Goal: Book appointment/travel/reservation

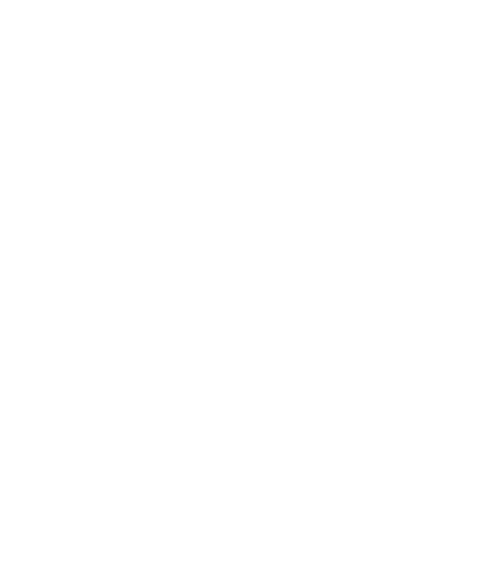
click at [60, 415] on div "Anreise" at bounding box center [46, 410] width 34 height 10
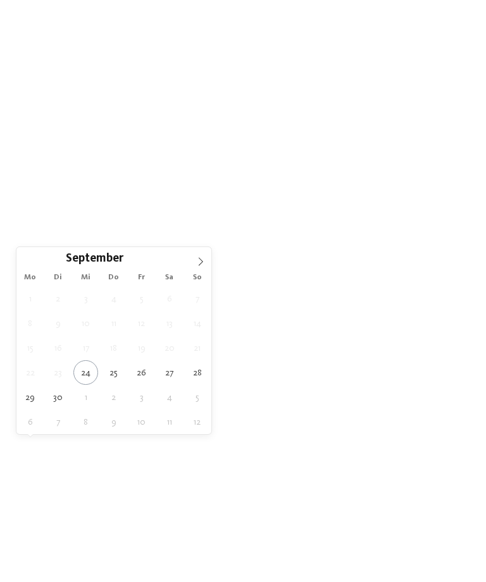
click at [201, 264] on icon at bounding box center [201, 261] width 4 height 8
type div "[DATE]"
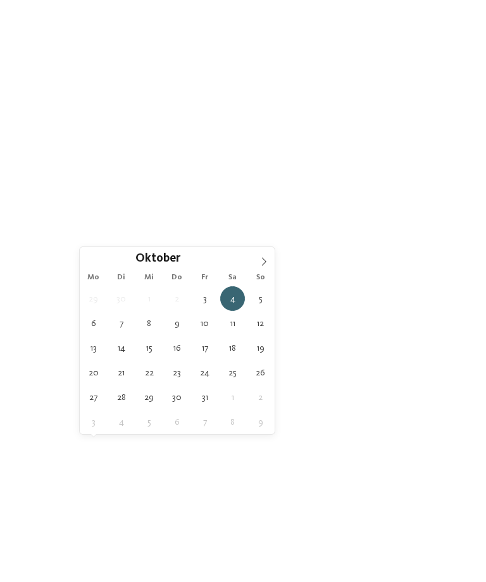
type div "[DATE]"
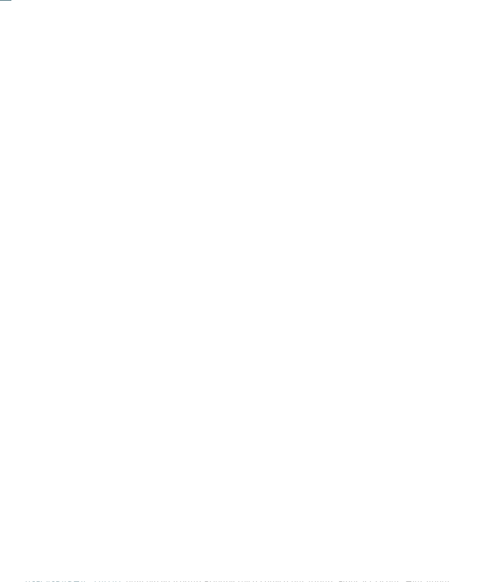
scroll to position [149, 0]
click at [438, 273] on link "Hotel finden" at bounding box center [439, 261] width 59 height 22
click at [374, 144] on div "Family Experiences" at bounding box center [330, 140] width 90 height 22
click at [346, 102] on icon at bounding box center [344, 113] width 27 height 22
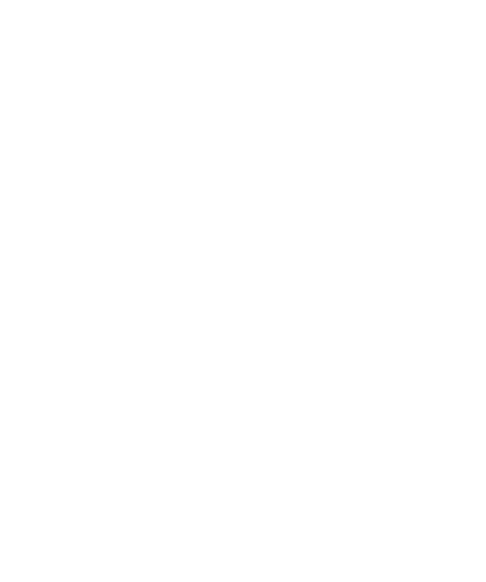
click at [265, 140] on span "Meine Wünsche" at bounding box center [240, 141] width 49 height 9
click at [221, 99] on div at bounding box center [217, 100] width 13 height 13
click at [261, 500] on span "übernehmen" at bounding box center [243, 504] width 54 height 9
click at [281, 85] on div "Meine Wünsche" at bounding box center [240, 84] width 81 height 22
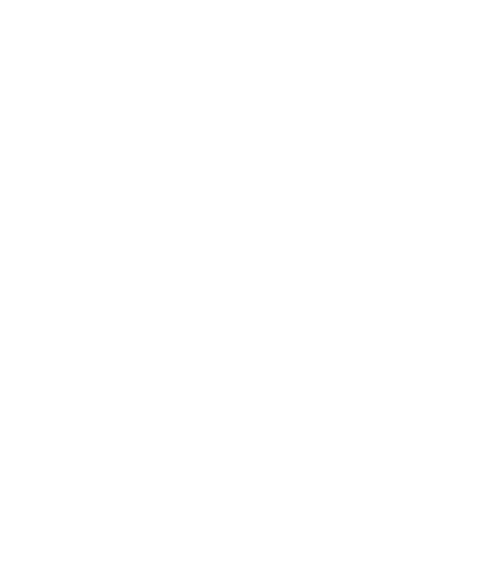
scroll to position [0, 0]
click at [438, 52] on icon at bounding box center [445, 47] width 27 height 22
click at [374, 87] on div "Family Experiences" at bounding box center [330, 84] width 90 height 22
click at [342, 102] on icon at bounding box center [344, 113] width 27 height 22
click at [394, 83] on div at bounding box center [389, 84] width 9 height 5
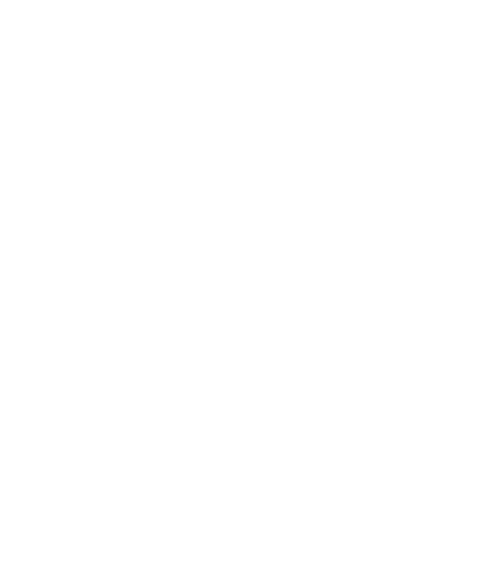
click at [222, 260] on div at bounding box center [217, 266] width 13 height 13
click at [220, 285] on div at bounding box center [217, 291] width 13 height 13
click at [222, 235] on div at bounding box center [217, 241] width 13 height 13
click at [221, 209] on div at bounding box center [217, 215] width 13 height 13
click at [247, 383] on span "übernehmen" at bounding box center [243, 387] width 54 height 9
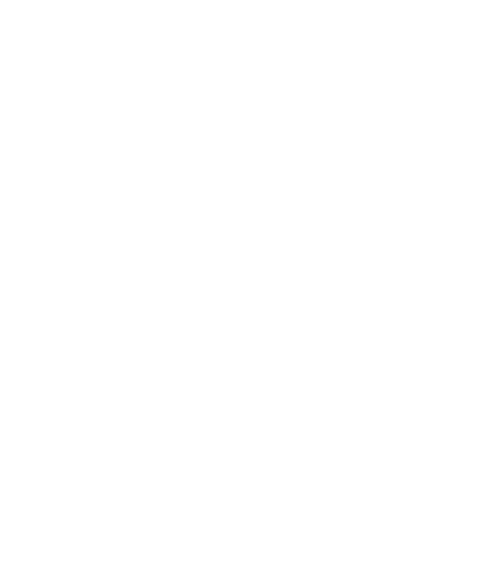
scroll to position [171, 0]
click at [394, 141] on div at bounding box center [389, 140] width 9 height 5
click at [223, 285] on div at bounding box center [217, 291] width 13 height 13
click at [222, 235] on div at bounding box center [217, 241] width 13 height 13
click at [221, 204] on div "All inclusive" at bounding box center [141, 216] width 164 height 25
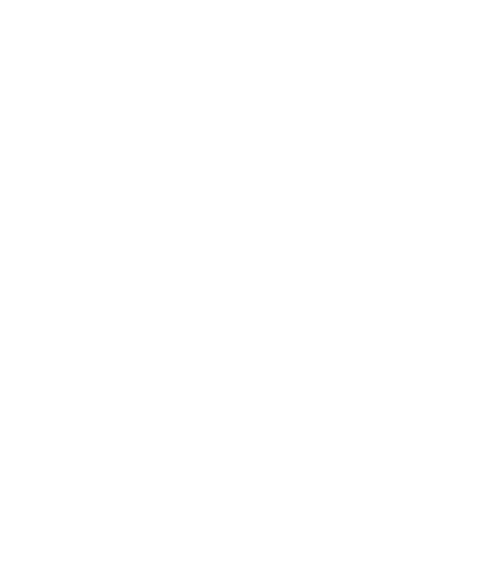
click at [262, 383] on span "übernehmen" at bounding box center [243, 387] width 54 height 9
click at [460, 161] on icon at bounding box center [460, 172] width 27 height 22
click at [126, 264] on h4 "Kinderparadies Alpin ***ˢ" at bounding box center [131, 263] width 186 height 16
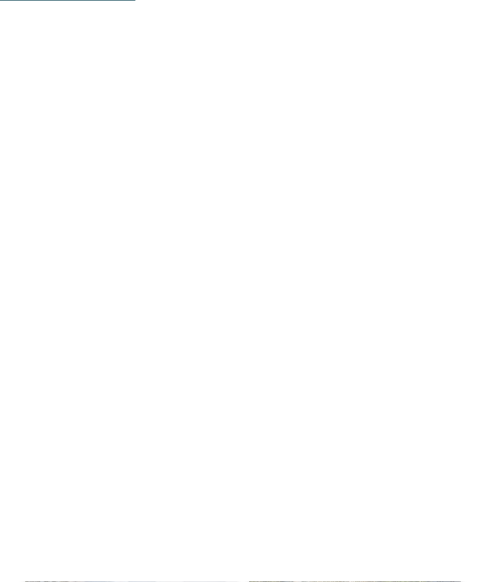
scroll to position [587, 0]
click at [414, 331] on h4 "Post Alpina - Family Mountain Chalets ****ˢ" at bounding box center [355, 345] width 186 height 34
click at [156, 352] on link "[DOMAIN_NAME]" at bounding box center [260, 354] width 470 height 9
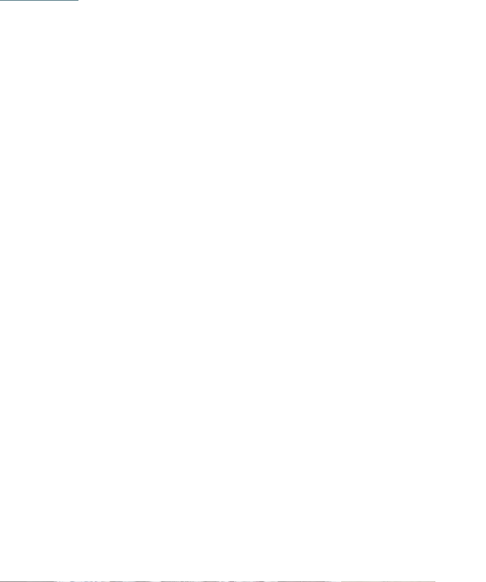
scroll to position [765, 0]
click at [109, 329] on span "www.postalpina.it" at bounding box center [80, 333] width 73 height 9
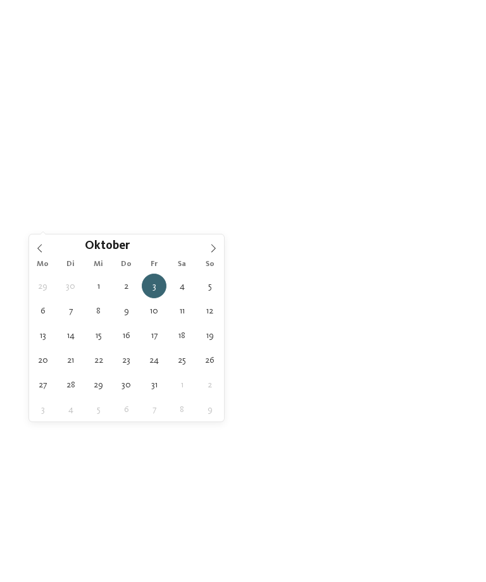
type div "[DATE]"
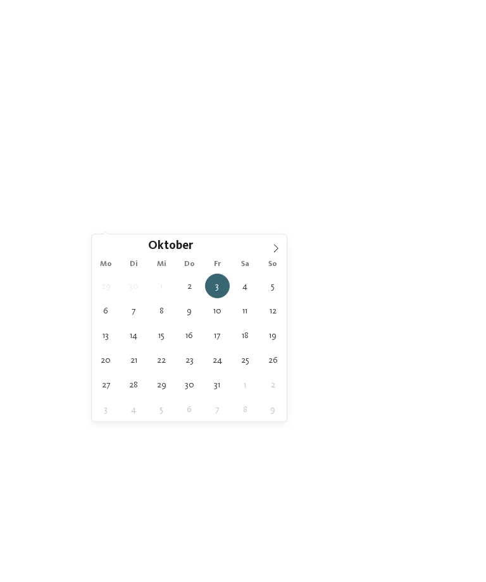
type div "[DATE]"
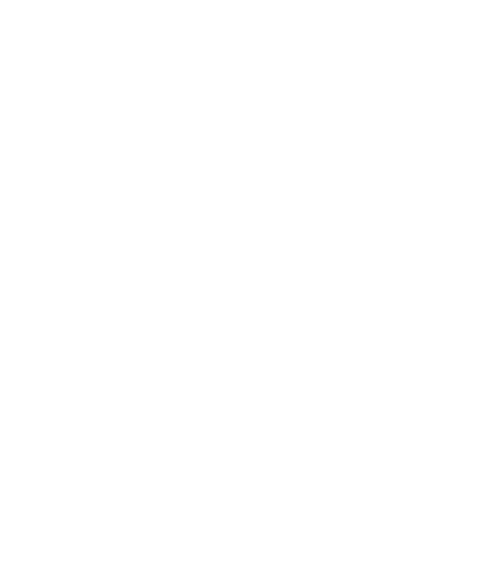
scroll to position [78, 0]
click at [445, 235] on span "filtern" at bounding box center [429, 234] width 29 height 9
click at [275, 180] on icon at bounding box center [272, 180] width 5 height 5
click at [446, 48] on icon at bounding box center [445, 47] width 27 height 22
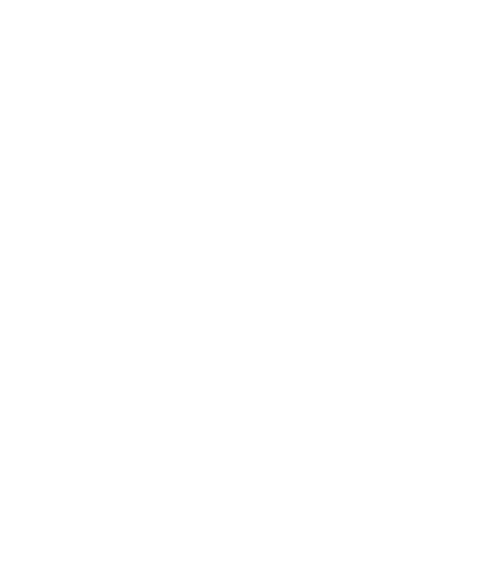
click at [397, 175] on div "Weitere Filter anzeigen" at bounding box center [389, 180] width 22 height 22
click at [223, 260] on div at bounding box center [217, 266] width 13 height 13
click at [222, 209] on div at bounding box center [217, 215] width 13 height 13
click at [280, 374] on div "übernehmen" at bounding box center [242, 386] width 367 height 25
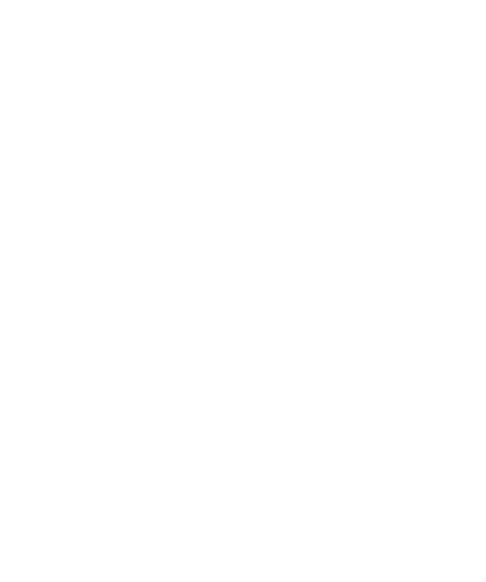
click at [386, 253] on h4 "****ˢ Garberhof Dolomit Family" at bounding box center [355, 262] width 186 height 34
click at [118, 331] on span "www.hotelgarberhof.it" at bounding box center [80, 335] width 73 height 9
click at [117, 237] on span "www.hotelgarberhof.it" at bounding box center [80, 241] width 73 height 9
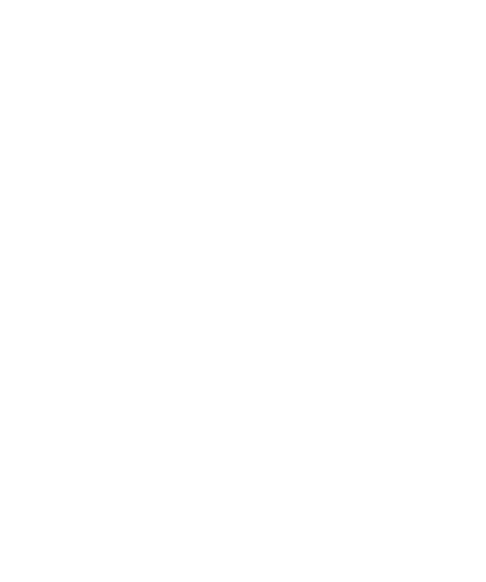
scroll to position [0, 0]
